Goal: Information Seeking & Learning: Check status

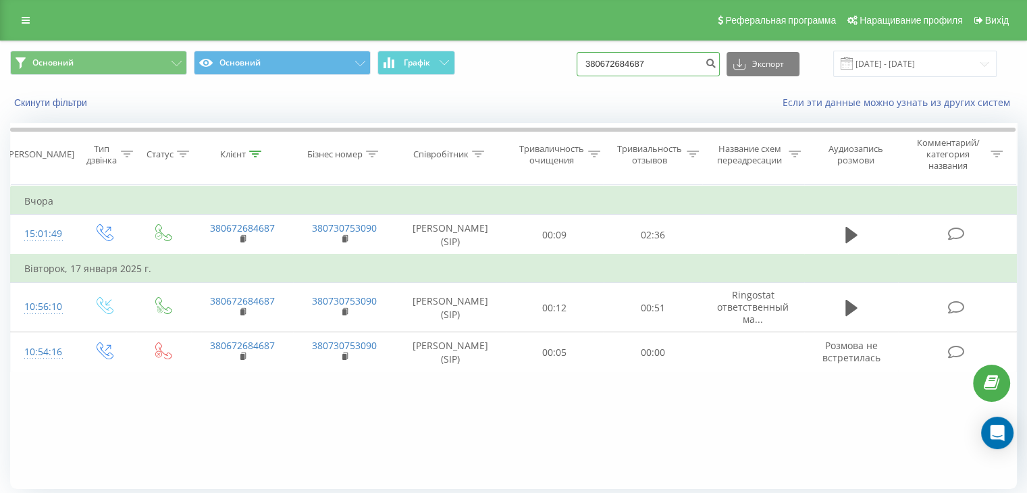
click at [699, 63] on input "380672684687" at bounding box center [648, 64] width 143 height 24
drag, startPoint x: 699, startPoint y: 63, endPoint x: 594, endPoint y: 68, distance: 104.8
click at [594, 68] on div "Основний Основний Графік 380672684687 Экспорт .csv .xls .xlsx [DATE] - [DATE]" at bounding box center [513, 64] width 1007 height 26
paste input "503358771"
type input "380503358771"
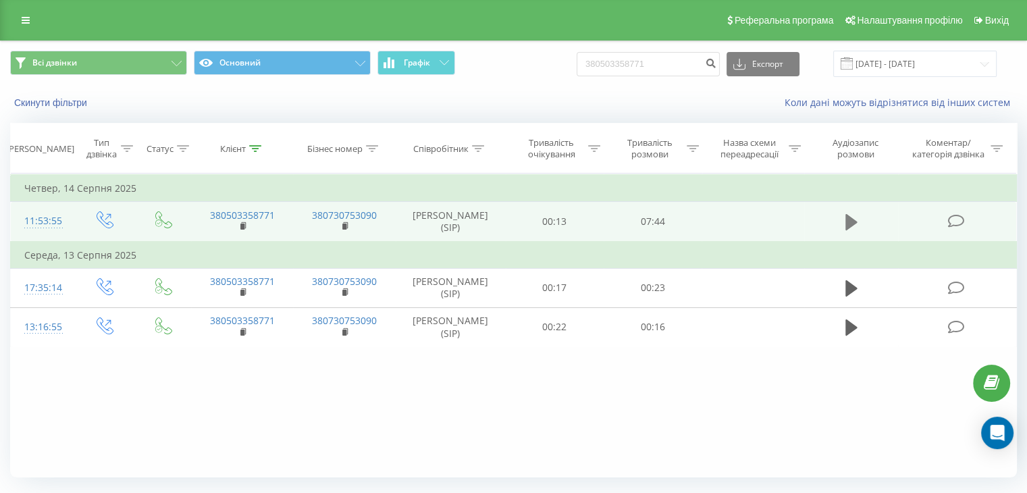
click at [847, 226] on icon at bounding box center [851, 222] width 12 height 16
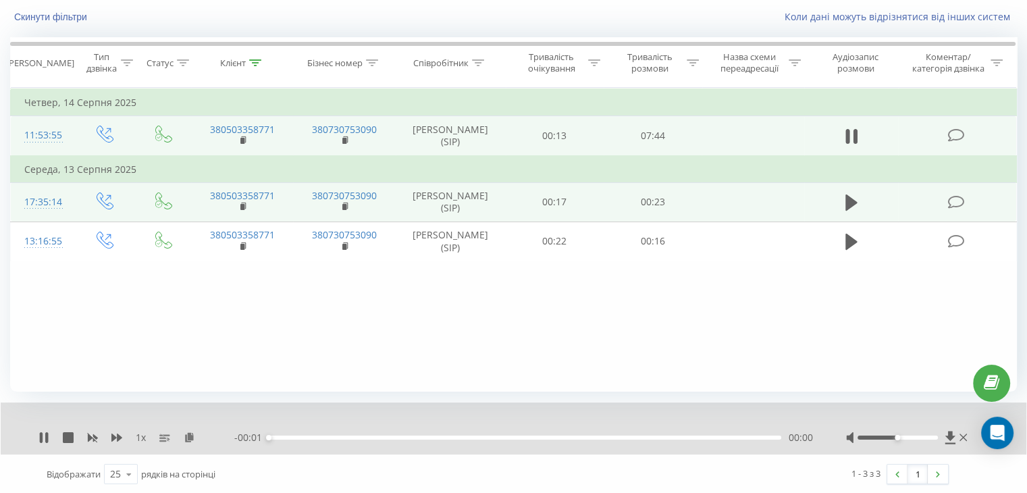
scroll to position [86, 0]
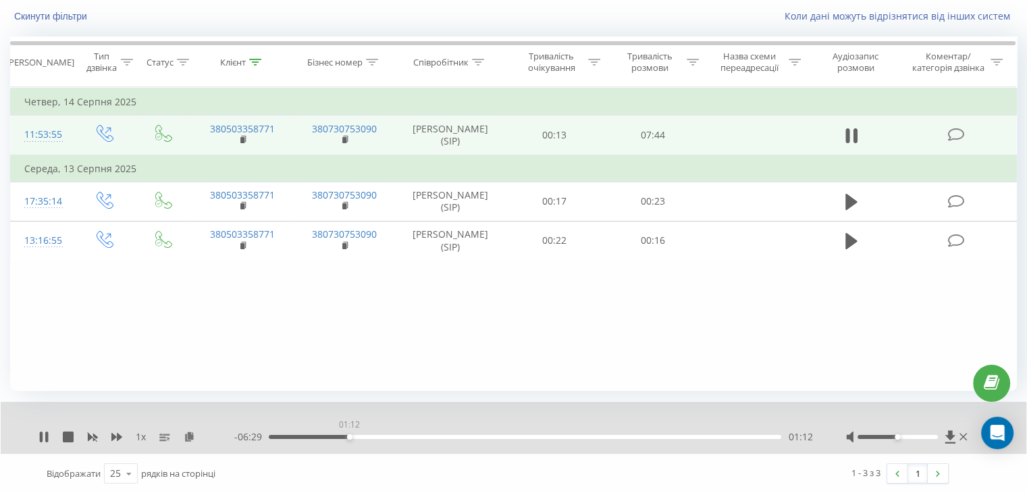
click at [349, 435] on div "01:12" at bounding box center [525, 437] width 512 height 4
click at [468, 435] on div "02:59" at bounding box center [525, 437] width 512 height 4
click at [529, 436] on div "03:01" at bounding box center [525, 437] width 512 height 4
click at [583, 435] on div "04:01" at bounding box center [525, 437] width 512 height 4
click at [664, 436] on div "04:46" at bounding box center [525, 437] width 512 height 4
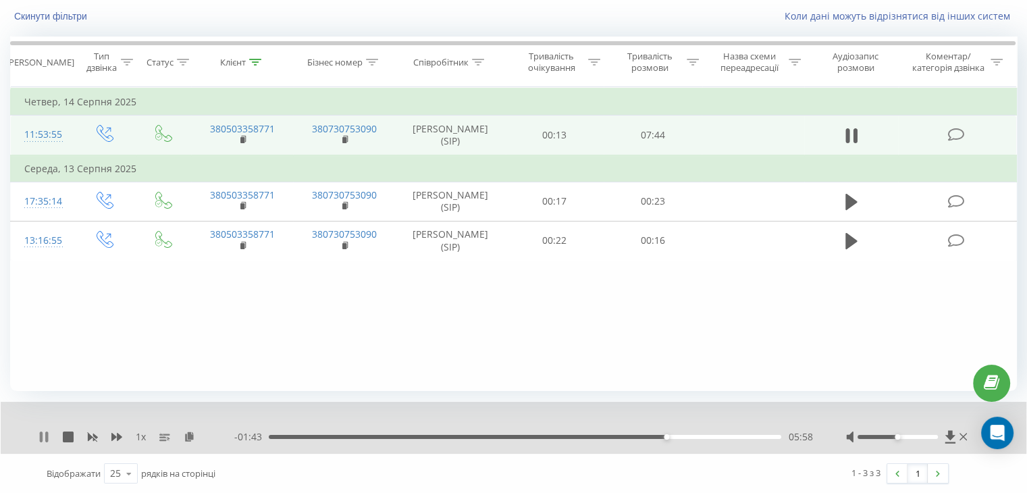
click at [43, 433] on icon at bounding box center [43, 436] width 11 height 11
